Goal: Task Accomplishment & Management: Manage account settings

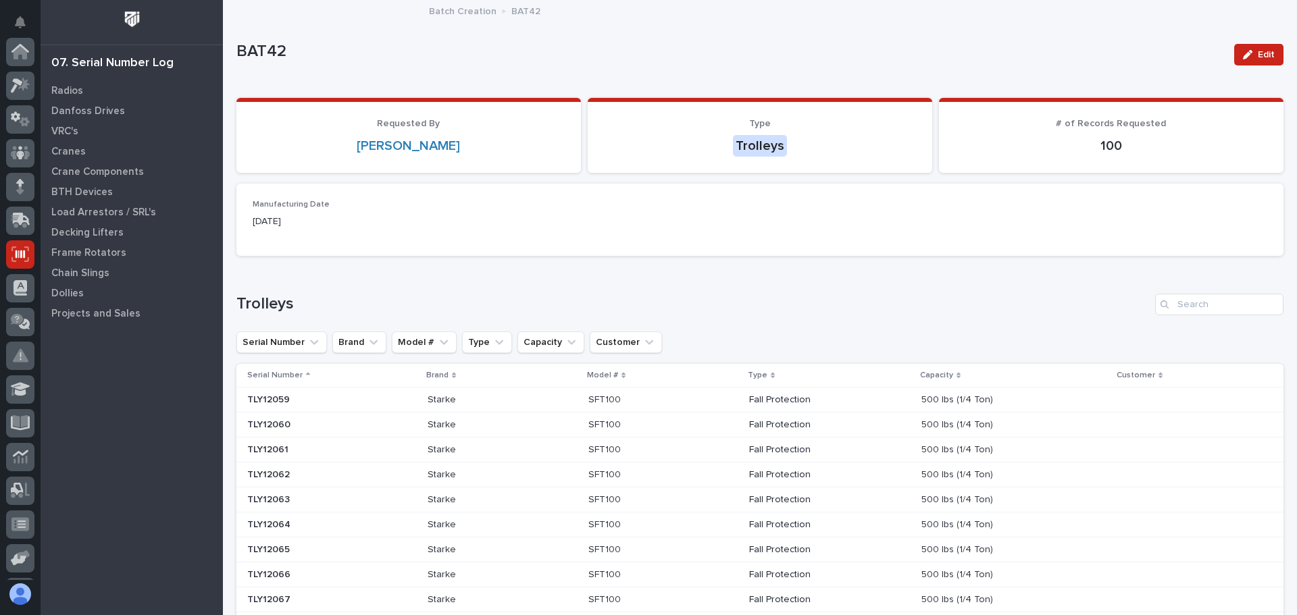
scroll to position [167, 0]
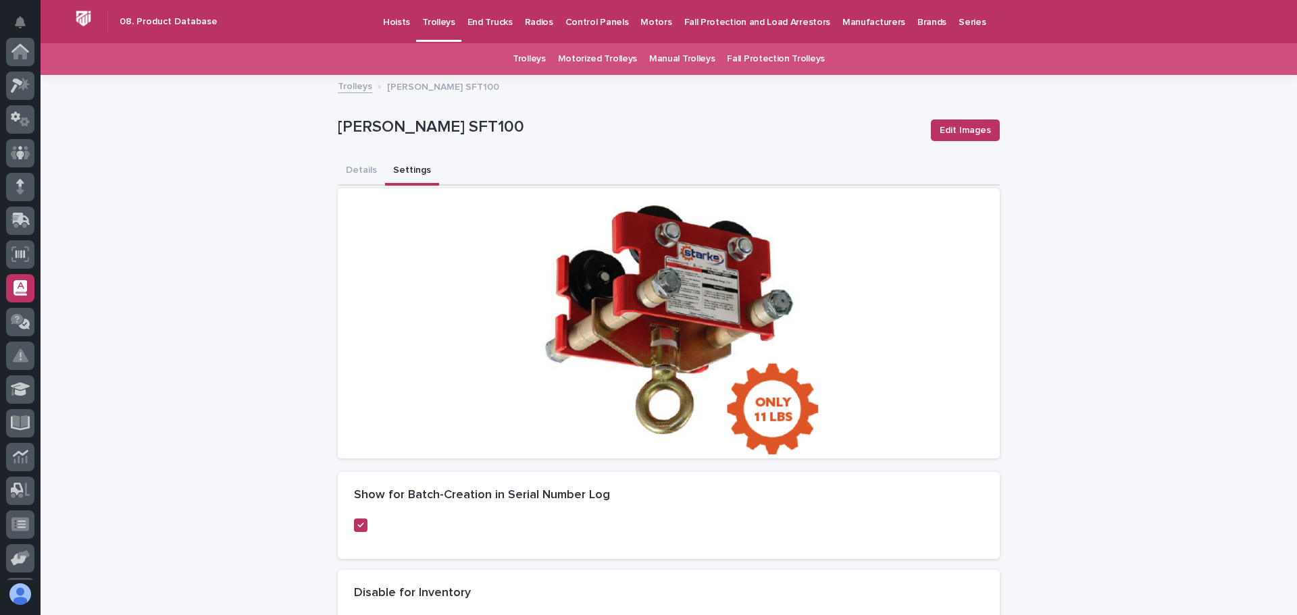
scroll to position [167, 0]
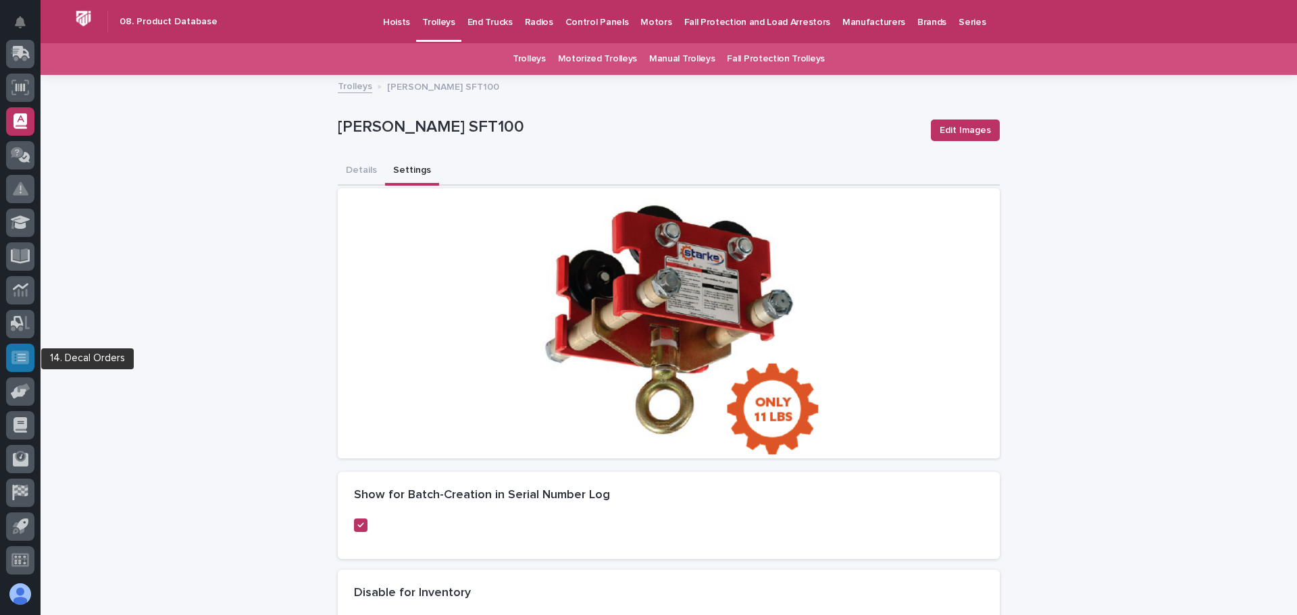
click at [20, 351] on icon at bounding box center [20, 358] width 18 height 14
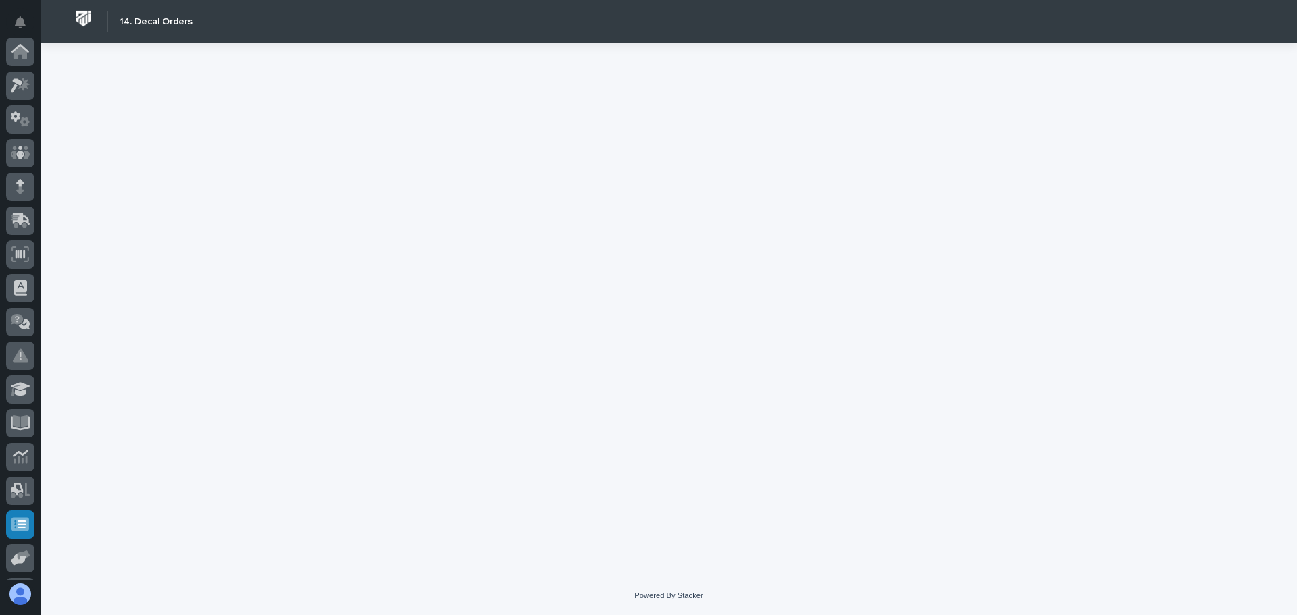
scroll to position [167, 0]
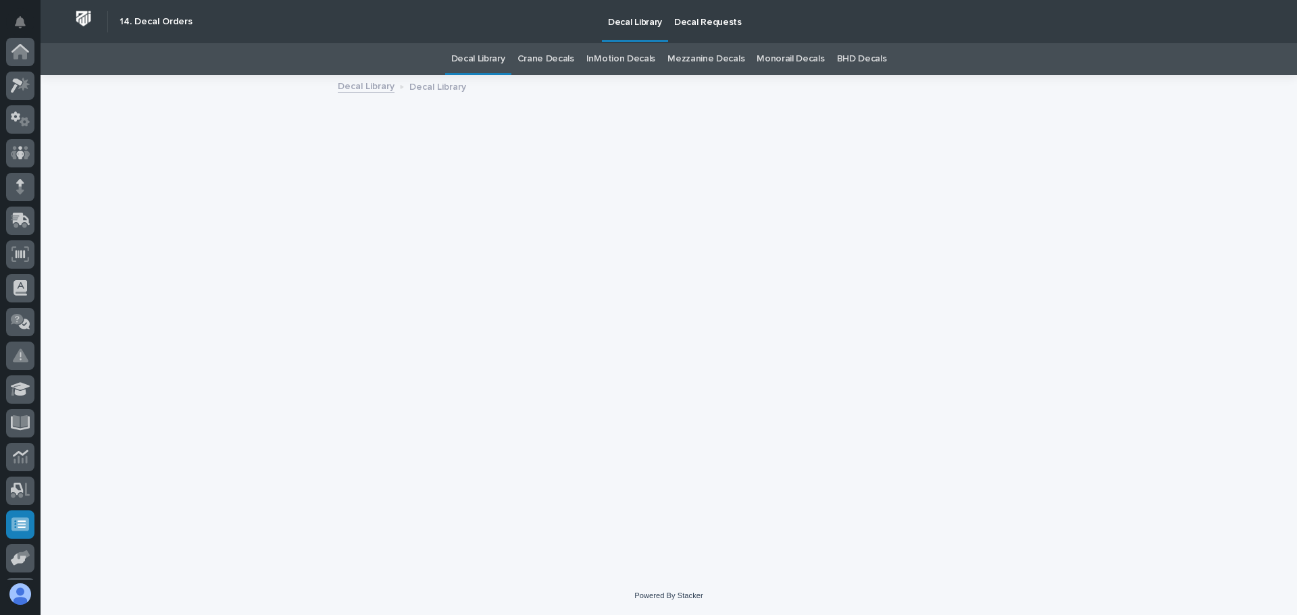
scroll to position [167, 0]
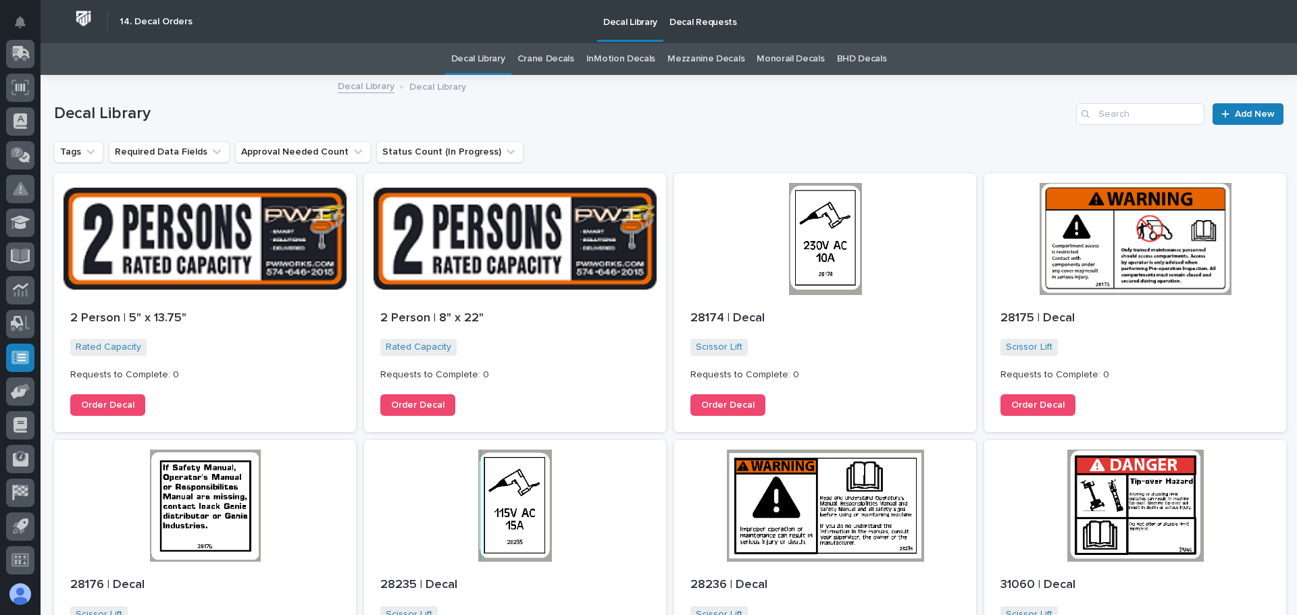
click at [694, 25] on p "Decal Requests" at bounding box center [703, 14] width 68 height 28
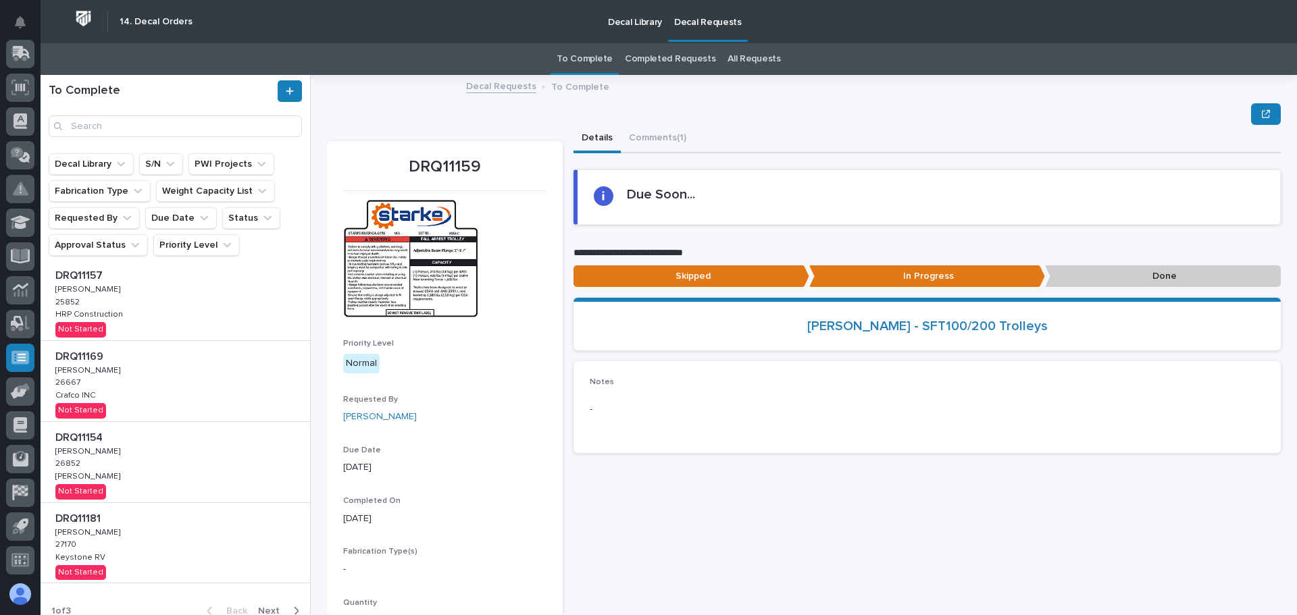
scroll to position [487, 0]
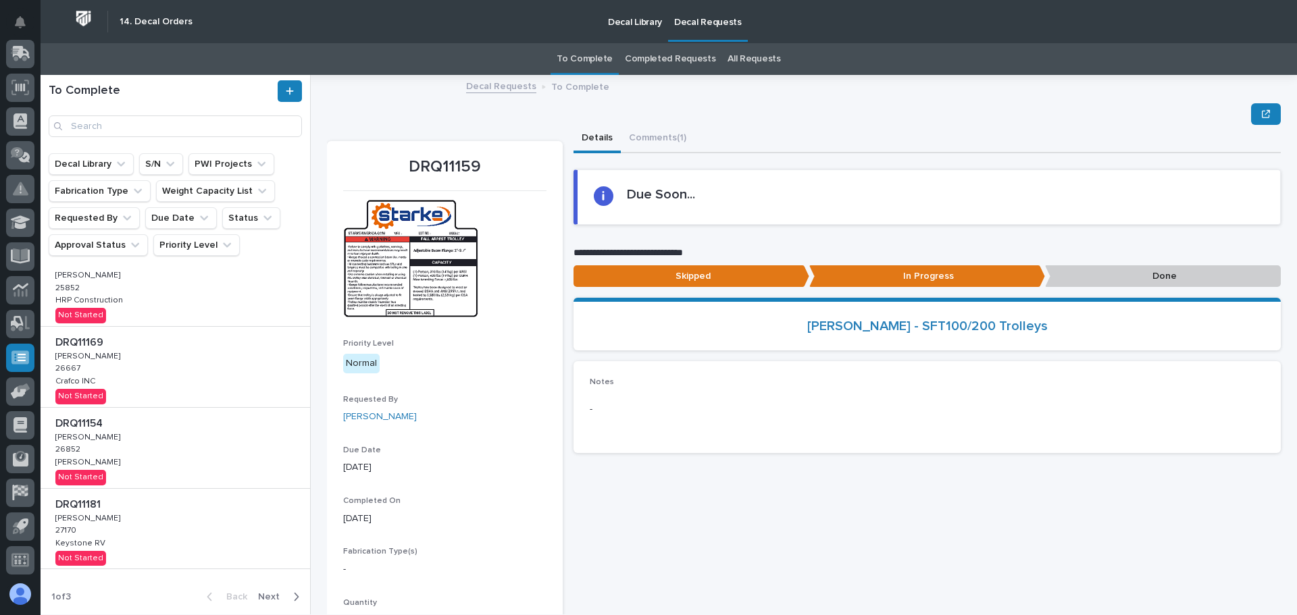
click at [268, 595] on span "Next" at bounding box center [273, 597] width 30 height 12
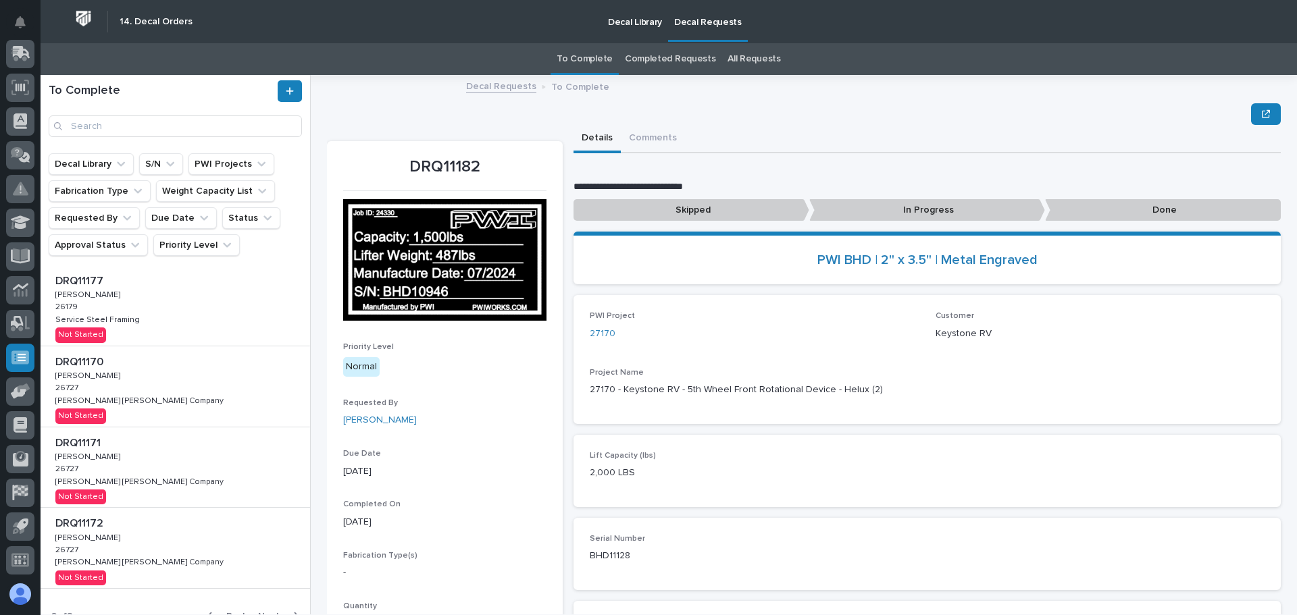
click at [167, 329] on div "DRQ11177 DRQ11177 Adam Yutzy Adam Yutzy 26179 26179 Service Steel Framing Servi…" at bounding box center [176, 305] width 270 height 80
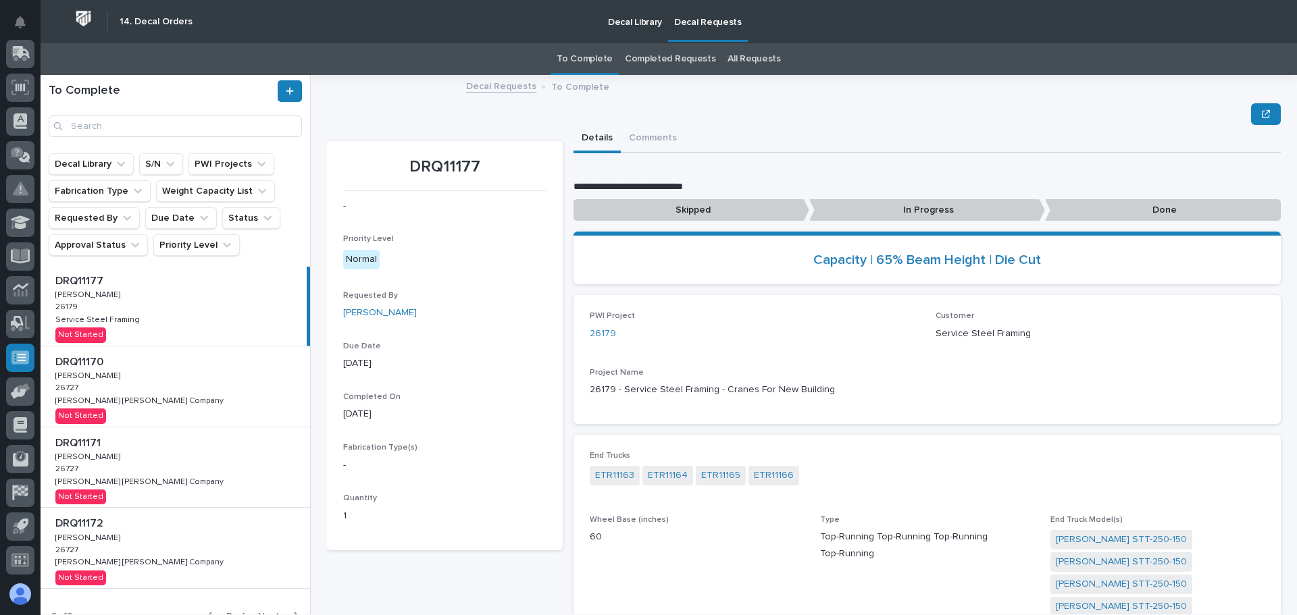
scroll to position [506, 0]
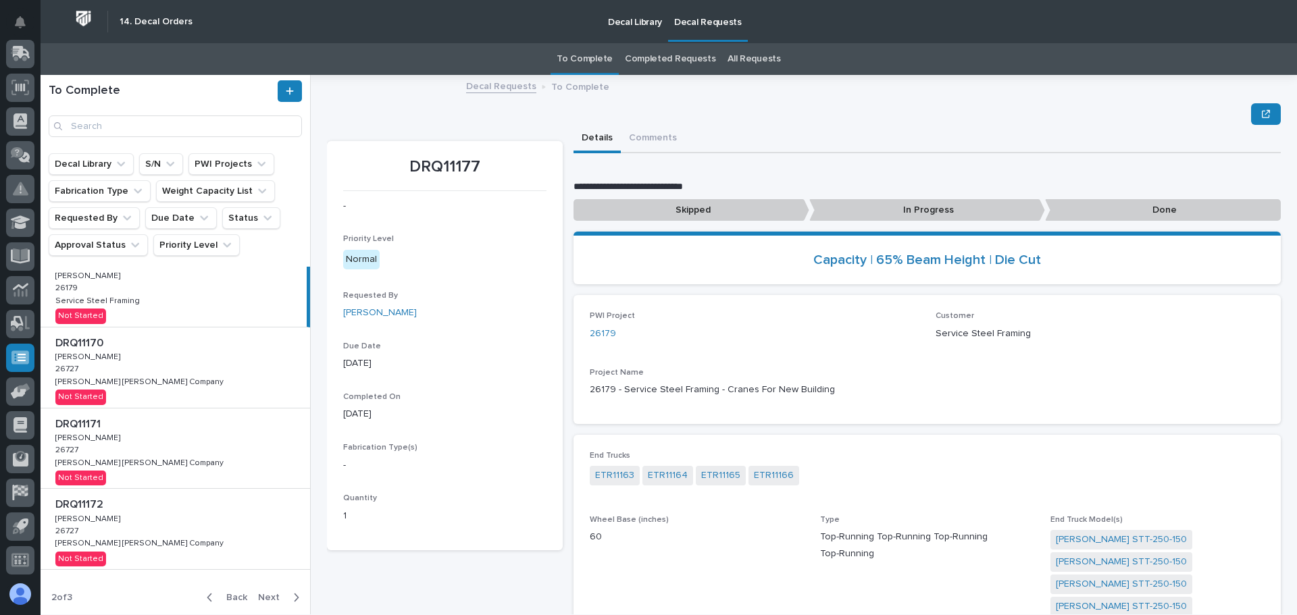
click at [293, 596] on icon "button" at bounding box center [296, 598] width 6 height 12
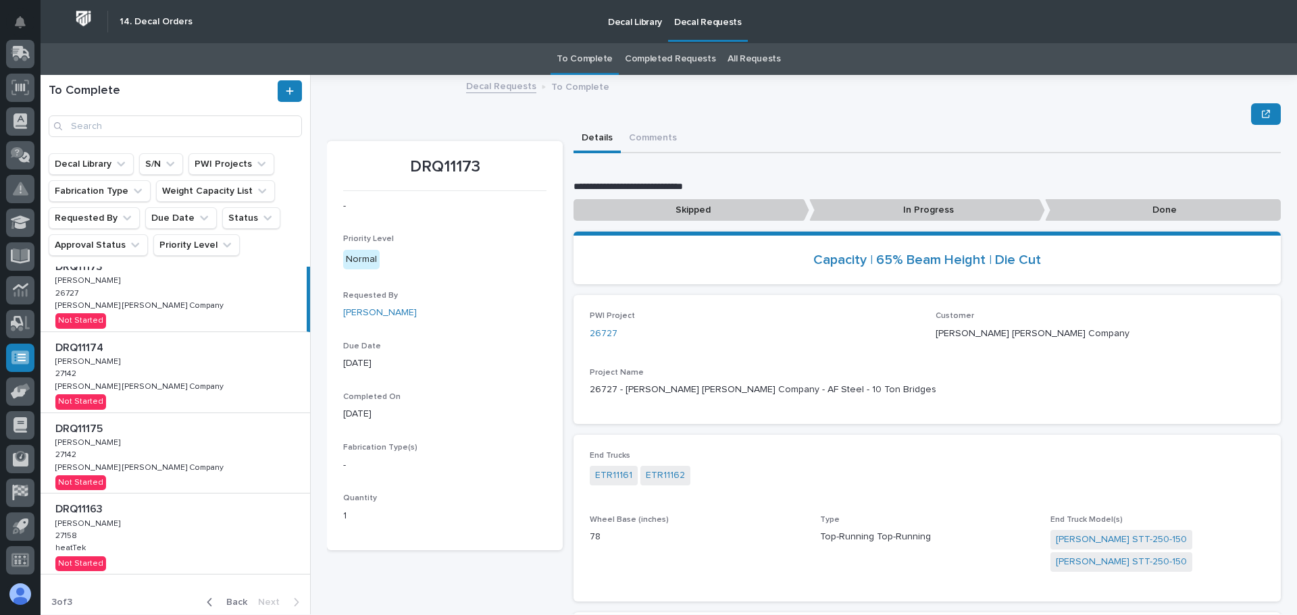
scroll to position [20, 0]
click at [226, 594] on span "Back" at bounding box center [232, 598] width 29 height 12
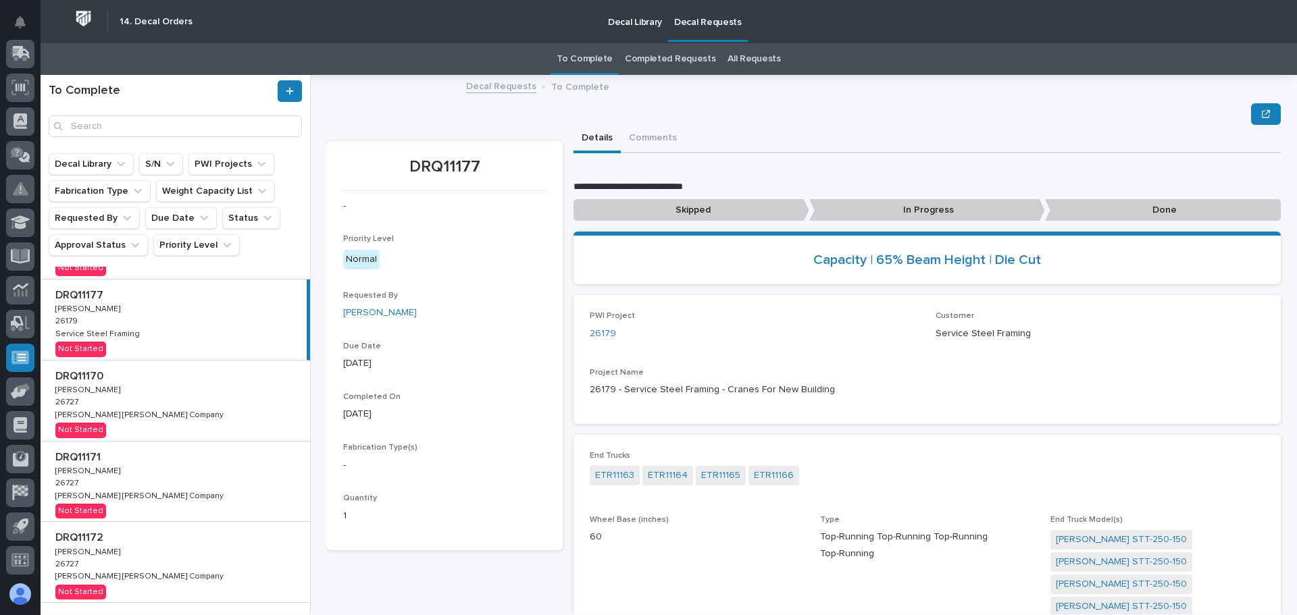
scroll to position [506, 0]
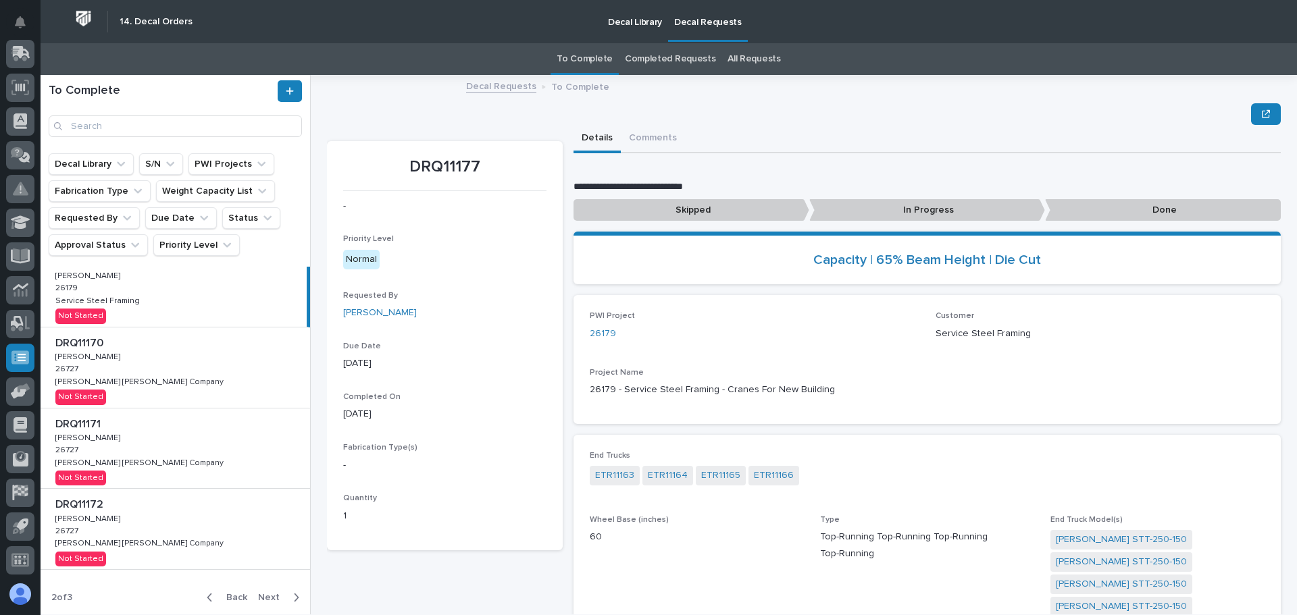
click at [228, 594] on span "Back" at bounding box center [232, 598] width 29 height 12
